Goal: Information Seeking & Learning: Learn about a topic

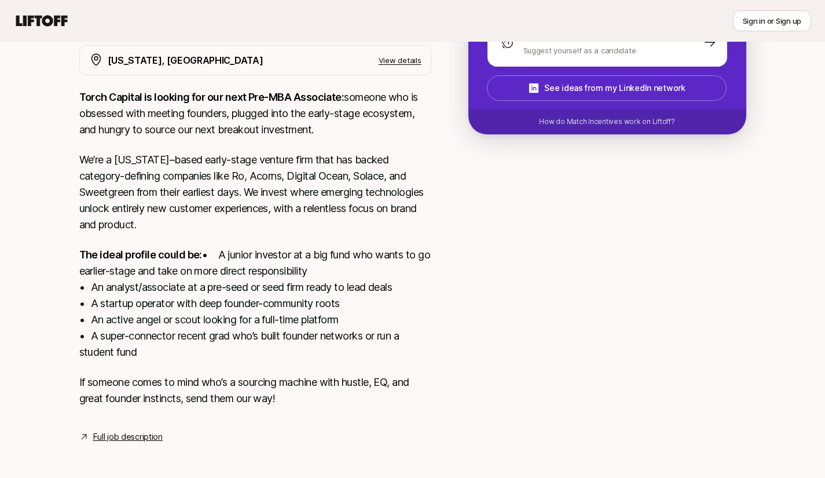
scroll to position [232, 0]
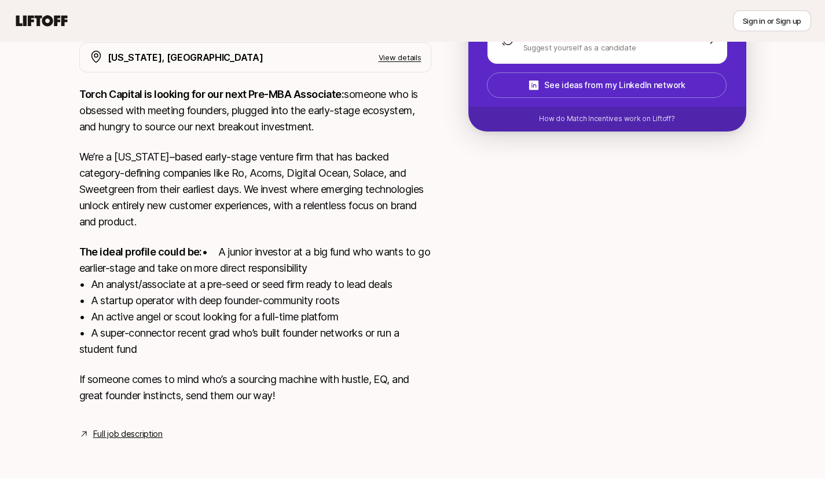
click at [277, 261] on p "The ideal profile could be: • A junior investor at a big fund who wants to go e…" at bounding box center [255, 300] width 352 height 113
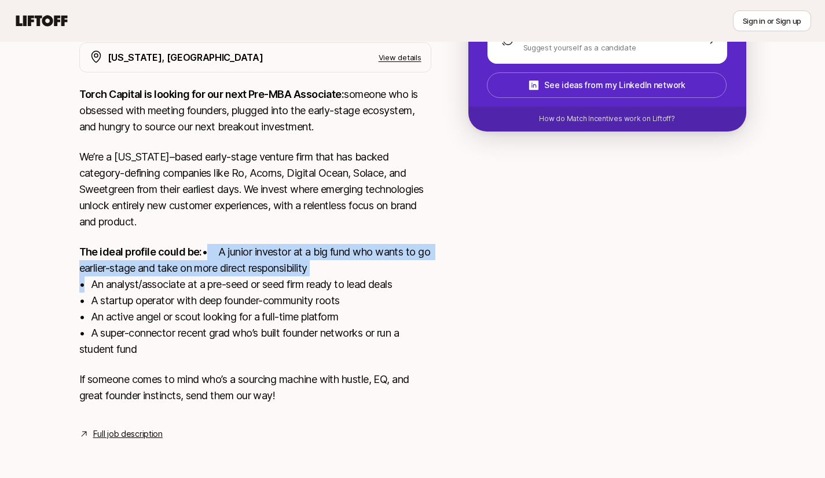
click at [307, 262] on p "The ideal profile could be: • A junior investor at a big fund who wants to go e…" at bounding box center [255, 300] width 352 height 113
click at [331, 263] on p "The ideal profile could be: • A junior investor at a big fund who wants to go e…" at bounding box center [255, 300] width 352 height 113
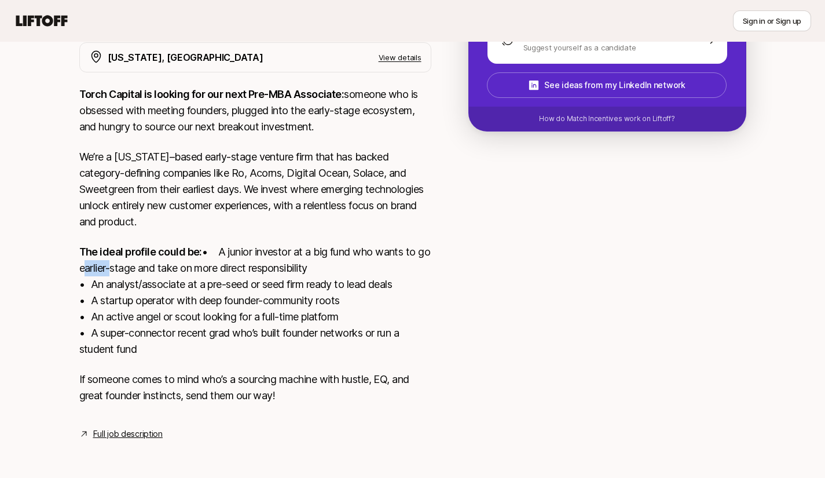
click at [331, 263] on p "The ideal profile could be: • A junior investor at a big fund who wants to go e…" at bounding box center [255, 300] width 352 height 113
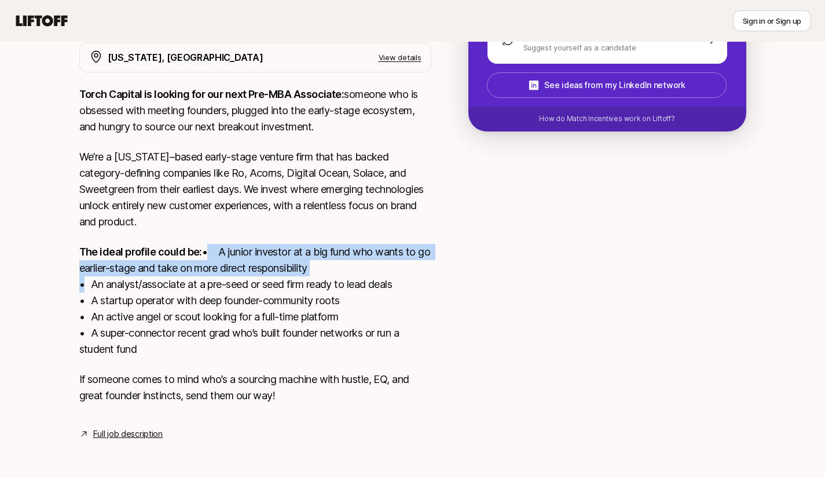
click at [331, 263] on p "The ideal profile could be: • A junior investor at a big fund who wants to go e…" at bounding box center [255, 300] width 352 height 113
click at [354, 263] on p "The ideal profile could be: • A junior investor at a big fund who wants to go e…" at bounding box center [255, 300] width 352 height 113
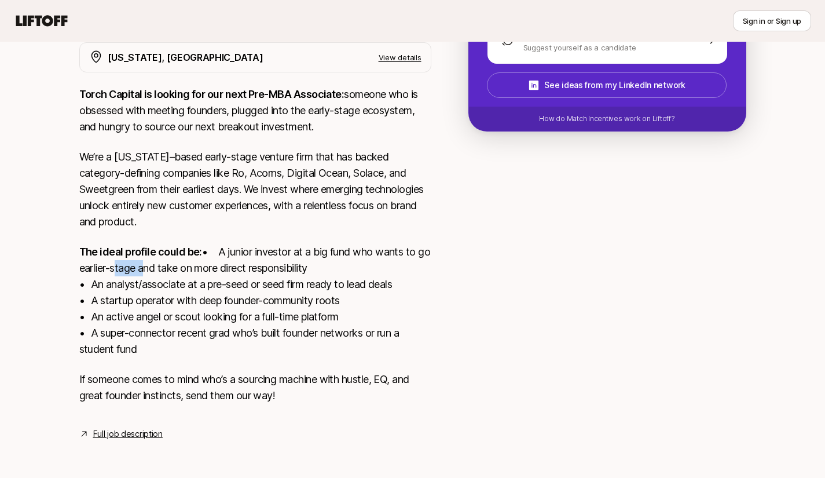
click at [354, 263] on p "The ideal profile could be: • A junior investor at a big fund who wants to go e…" at bounding box center [255, 300] width 352 height 113
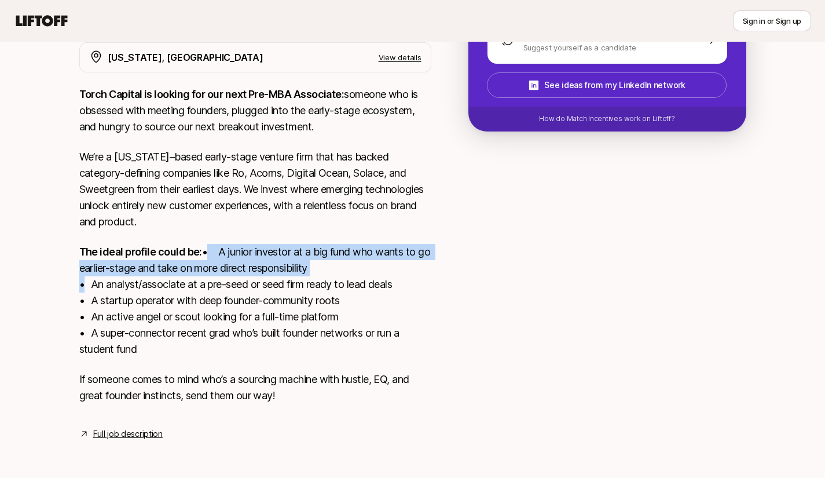
click at [354, 263] on p "The ideal profile could be: • A junior investor at a big fund who wants to go e…" at bounding box center [255, 300] width 352 height 113
click at [313, 265] on p "The ideal profile could be: • A junior investor at a big fund who wants to go e…" at bounding box center [255, 300] width 352 height 113
click at [347, 269] on p "The ideal profile could be: • A junior investor at a big fund who wants to go e…" at bounding box center [255, 300] width 352 height 113
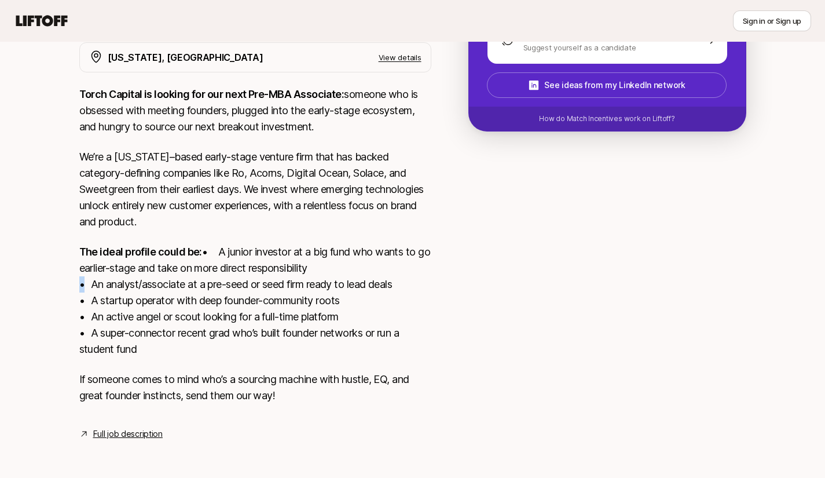
click at [347, 269] on p "The ideal profile could be: • A junior investor at a big fund who wants to go e…" at bounding box center [255, 300] width 352 height 113
click at [369, 260] on p "The ideal profile could be: • A junior investor at a big fund who wants to go e…" at bounding box center [255, 300] width 352 height 113
